Goal: Book appointment/travel/reservation

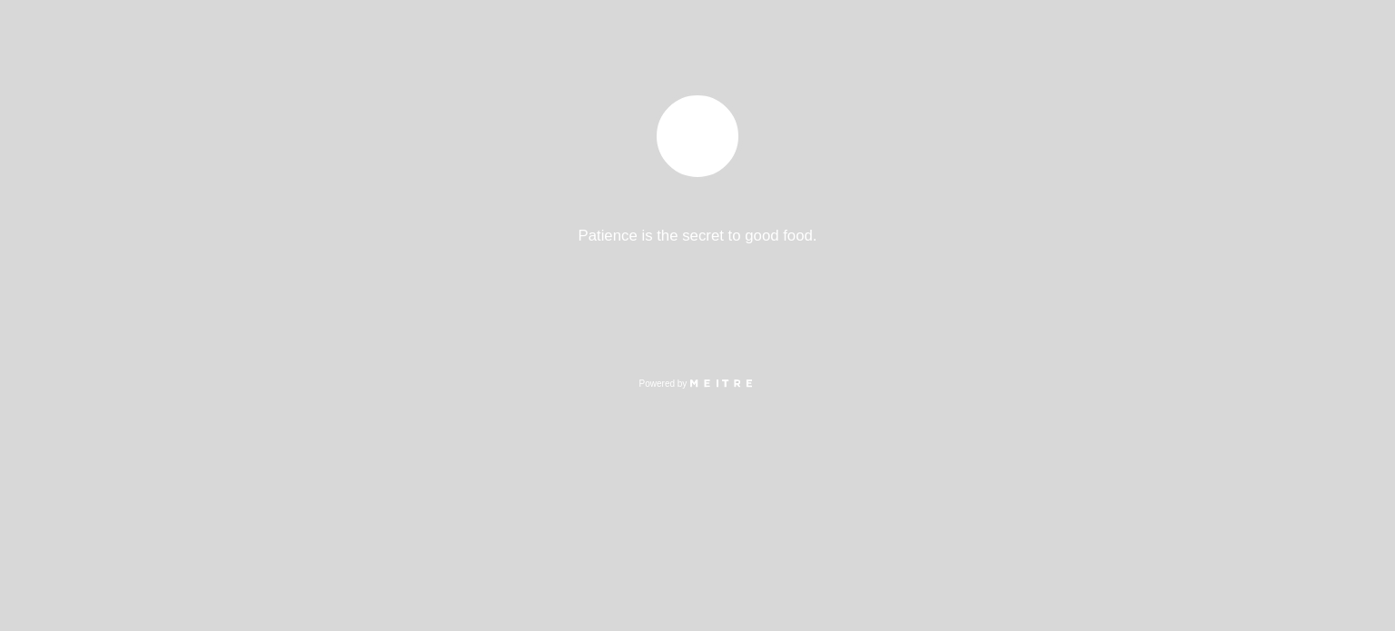
select select "es"
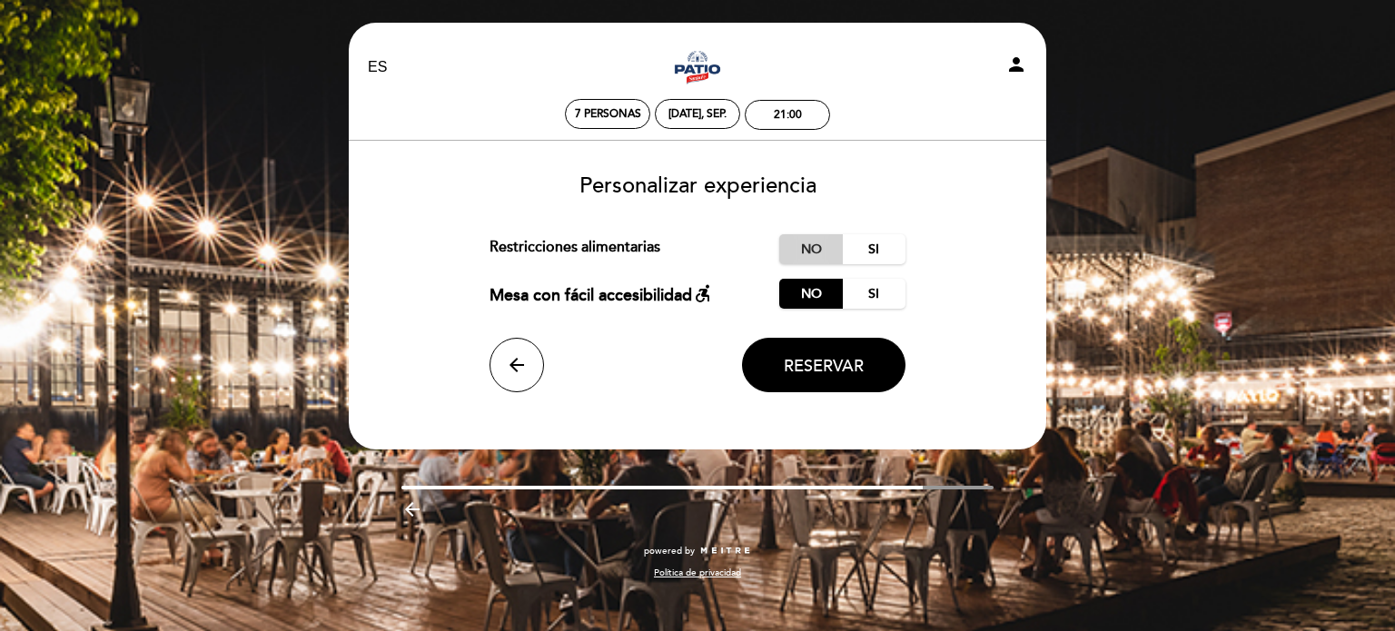
click at [798, 261] on label "No" at bounding box center [811, 249] width 64 height 30
click at [835, 379] on button "Reservar" at bounding box center [823, 365] width 163 height 54
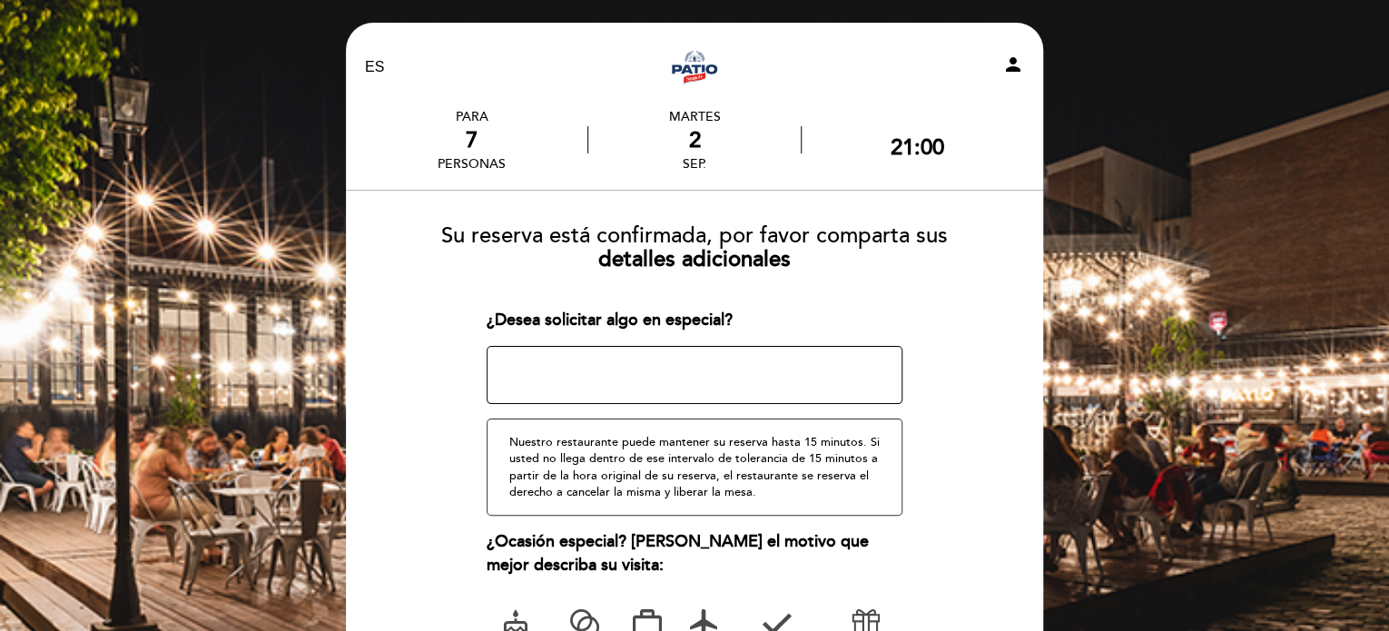
scroll to position [237, 0]
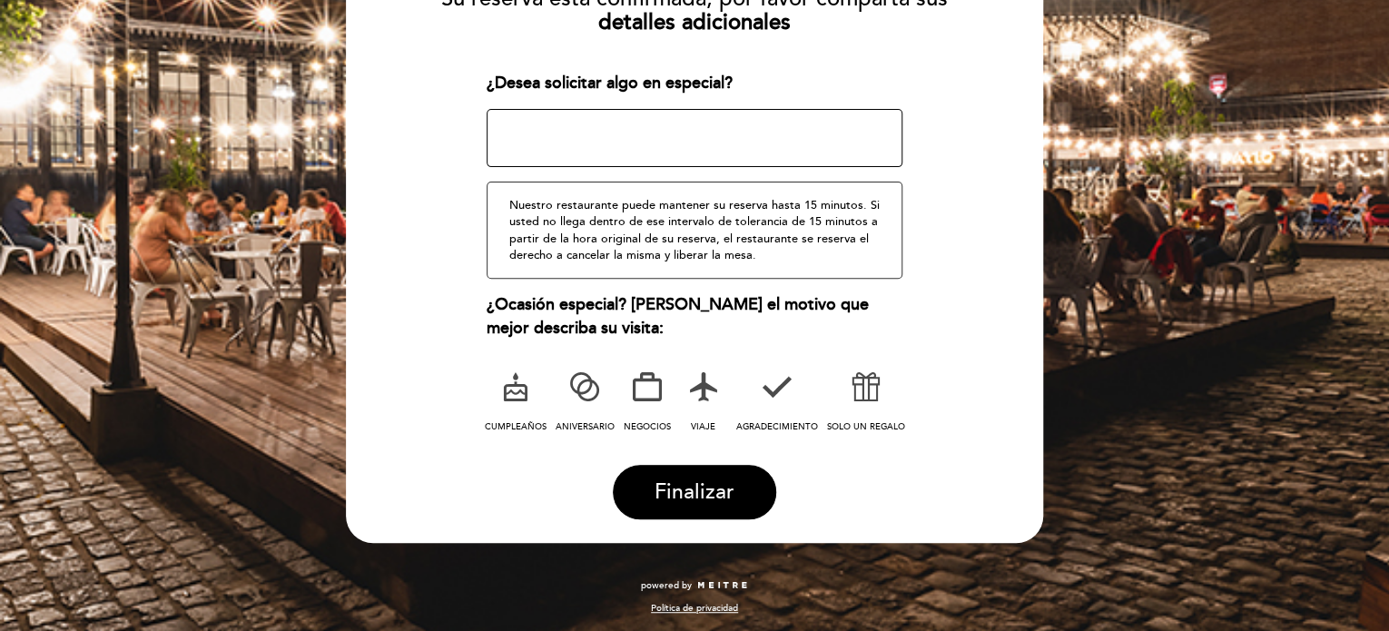
click at [504, 411] on label "CUMPLEAÑOS" at bounding box center [516, 399] width 64 height 74
click at [604, 132] on textarea at bounding box center [695, 138] width 417 height 58
type textarea "R"
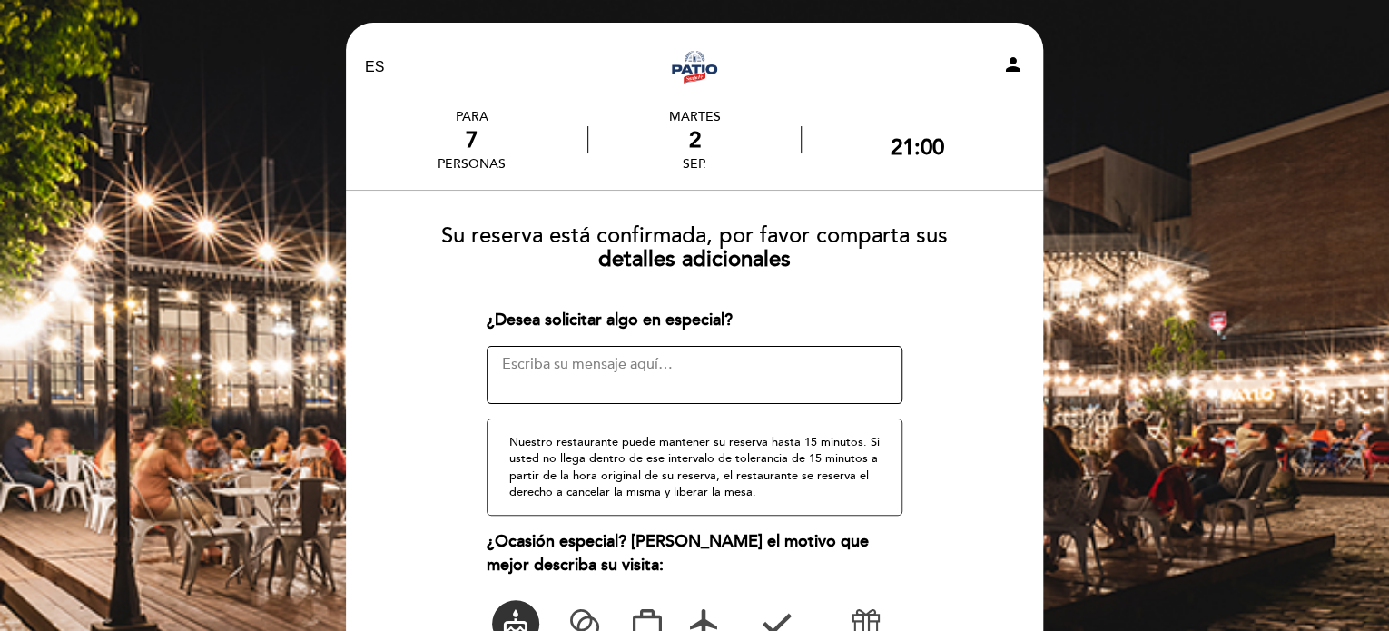
scroll to position [232, 0]
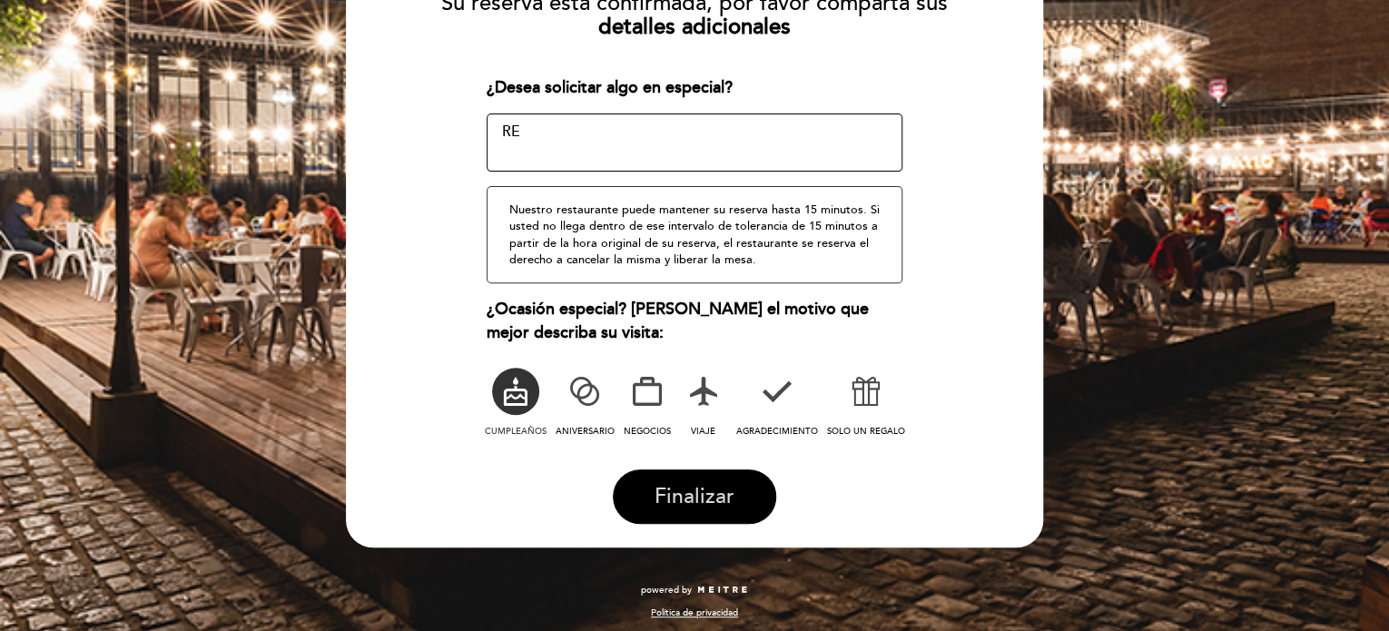
type textarea "R"
type textarea "CUMPLEAÑOS [PERSON_NAME]"
click at [719, 509] on button "Finalizar" at bounding box center [694, 496] width 163 height 54
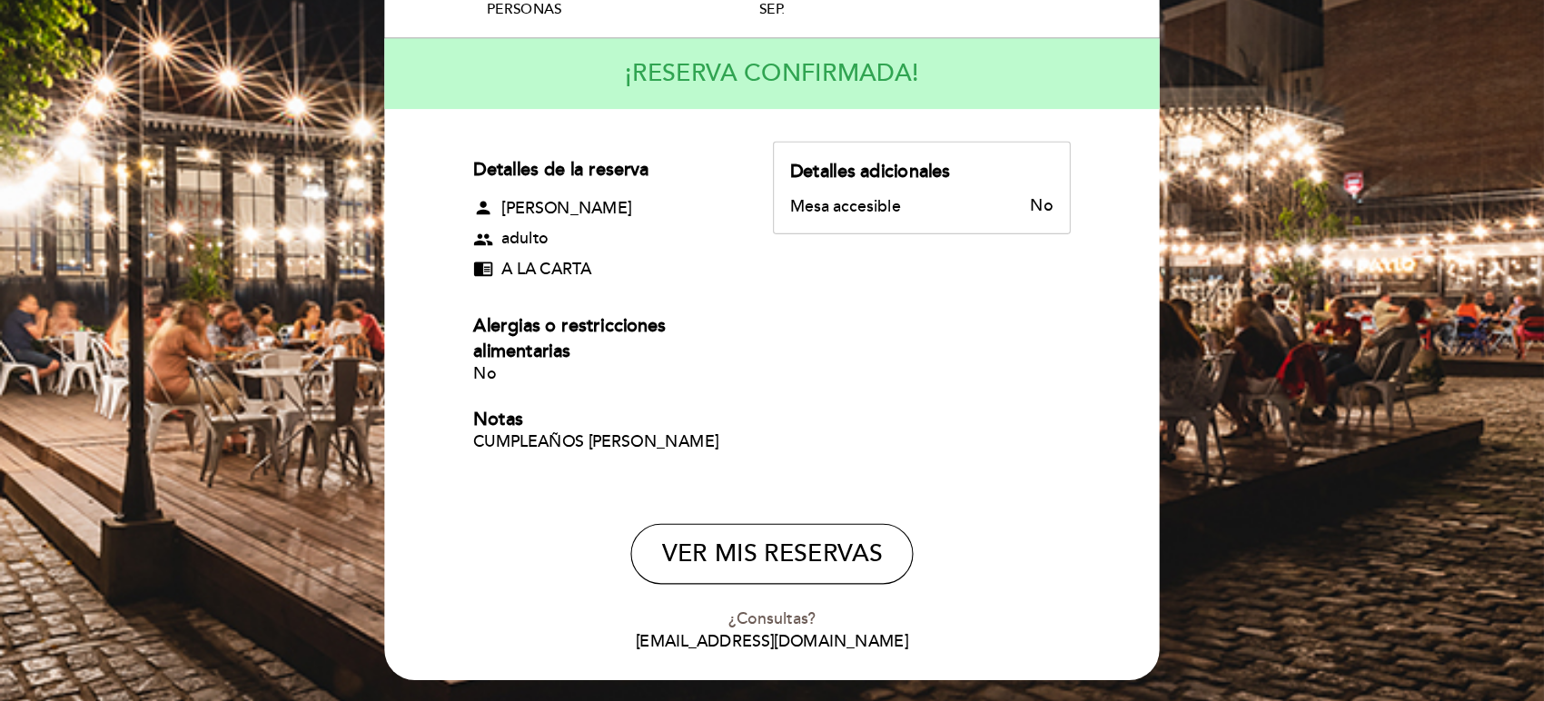
scroll to position [155, 0]
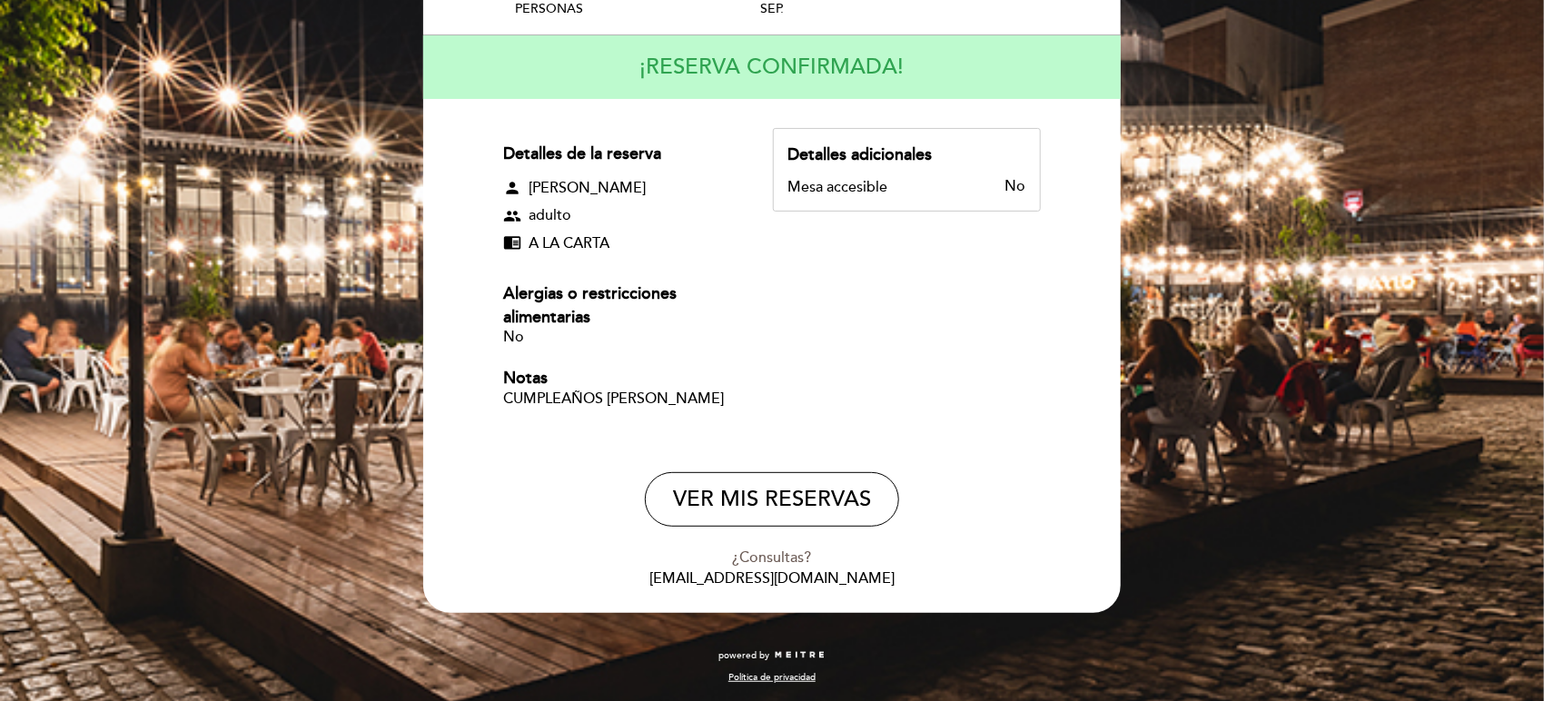
drag, startPoint x: 1394, startPoint y: 0, endPoint x: 480, endPoint y: 370, distance: 985.7
click at [480, 370] on form "Detalles de la reserva person [PERSON_NAME] group adulto chrome_reader_mode A L…" at bounding box center [772, 358] width 672 height 461
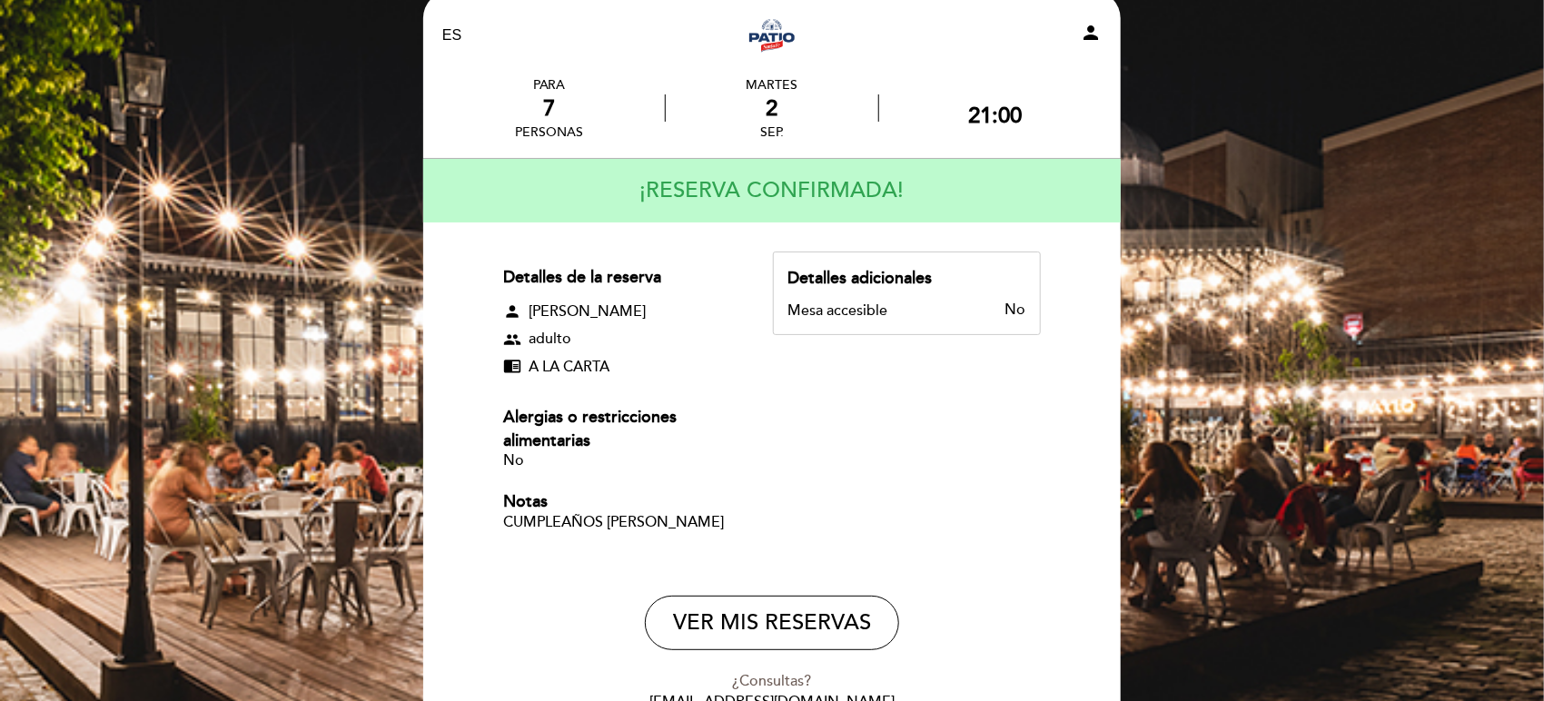
scroll to position [39, 0]
